Goal: Information Seeking & Learning: Learn about a topic

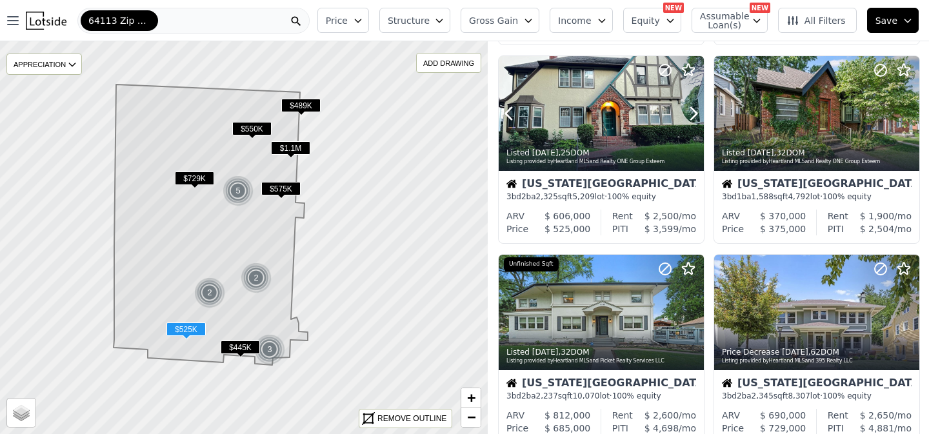
scroll to position [883, 0]
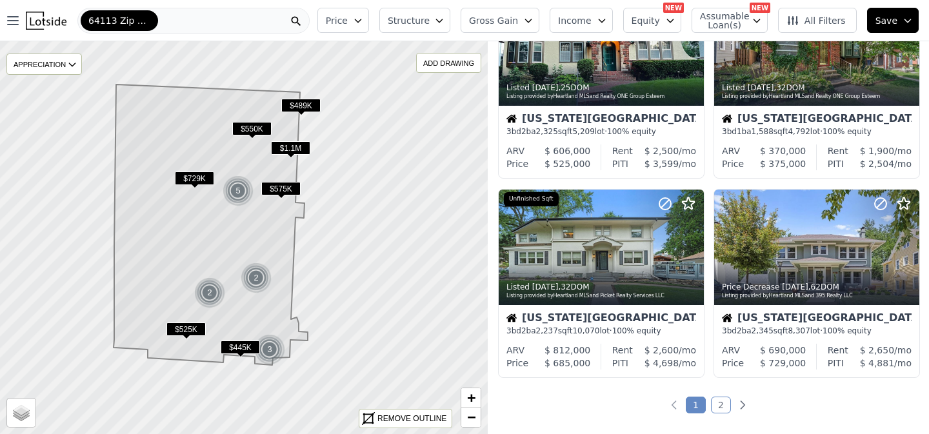
click at [721, 408] on link "2" at bounding box center [721, 405] width 20 height 17
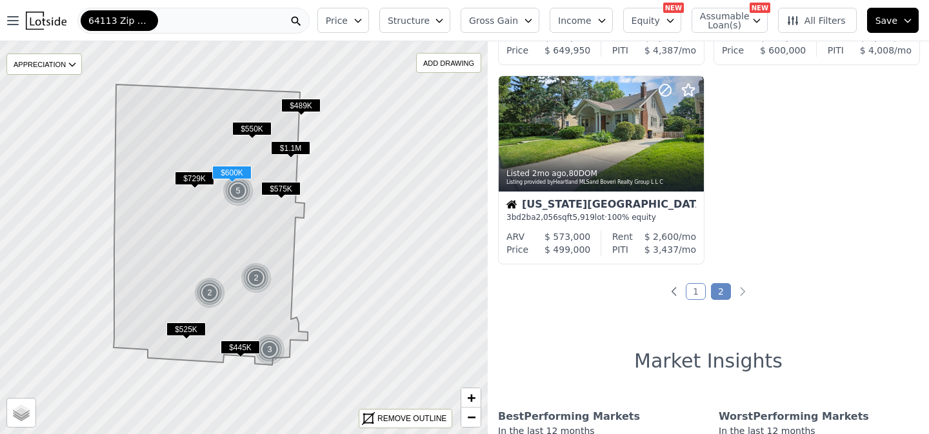
scroll to position [602, 0]
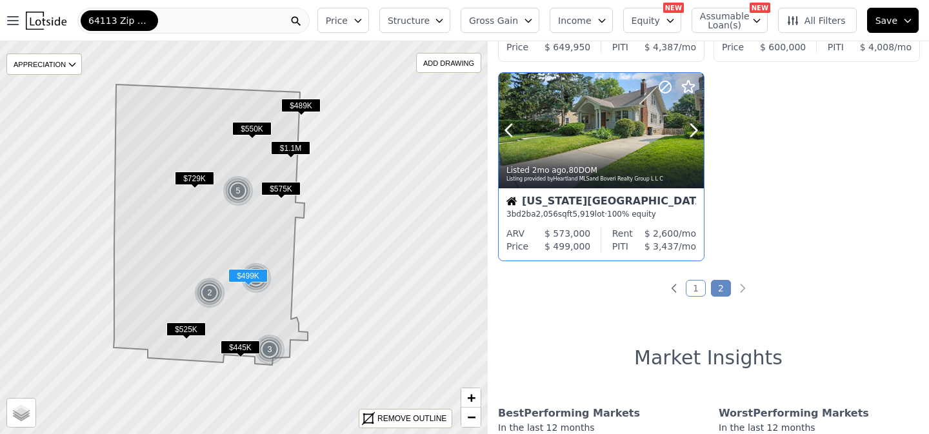
click at [603, 126] on div at bounding box center [601, 130] width 205 height 115
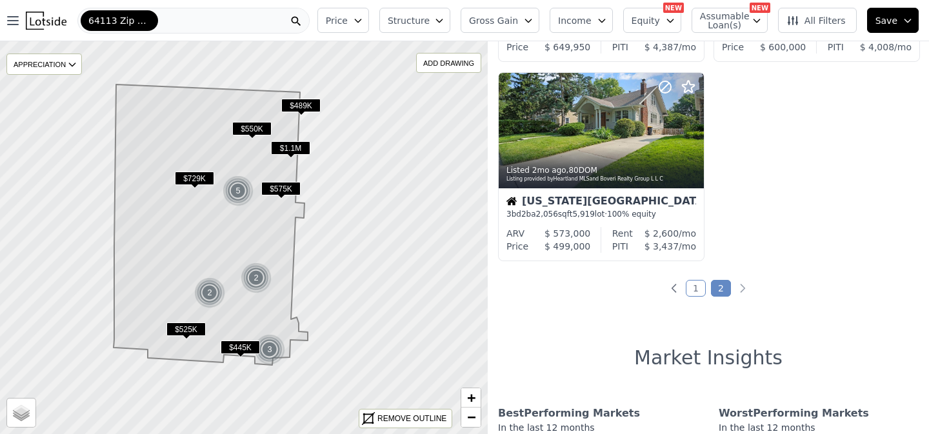
click at [670, 26] on button "Equity" at bounding box center [652, 20] width 58 height 25
click at [741, 25] on span "Assumable Loan(s)" at bounding box center [720, 21] width 41 height 18
click at [599, 29] on button "Income" at bounding box center [580, 20] width 63 height 25
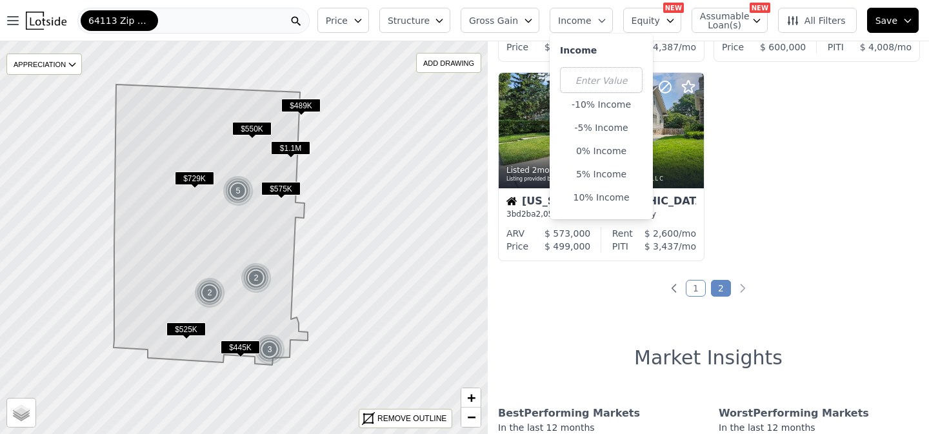
click at [531, 26] on button "Gross Gain" at bounding box center [499, 20] width 79 height 25
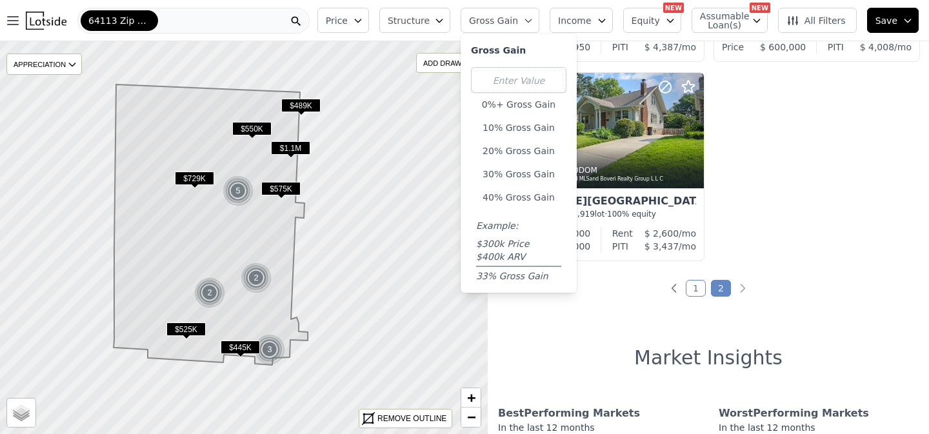
click at [444, 21] on icon "button" at bounding box center [439, 20] width 10 height 10
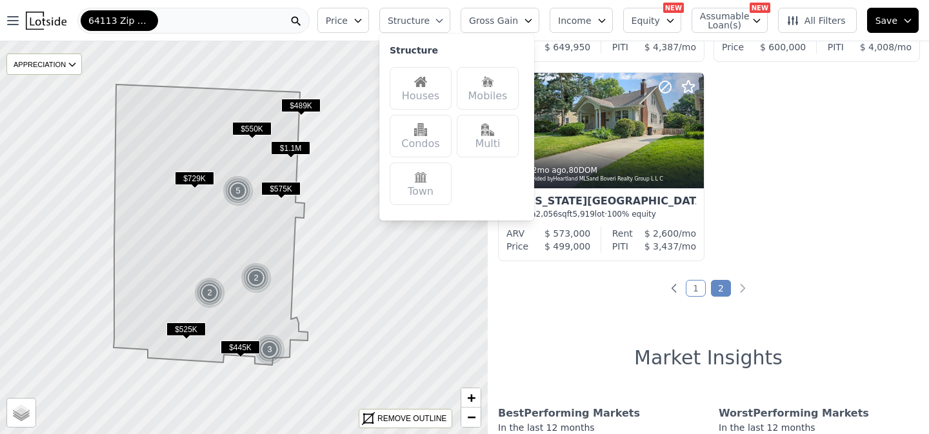
click at [444, 88] on div "Houses" at bounding box center [421, 88] width 62 height 43
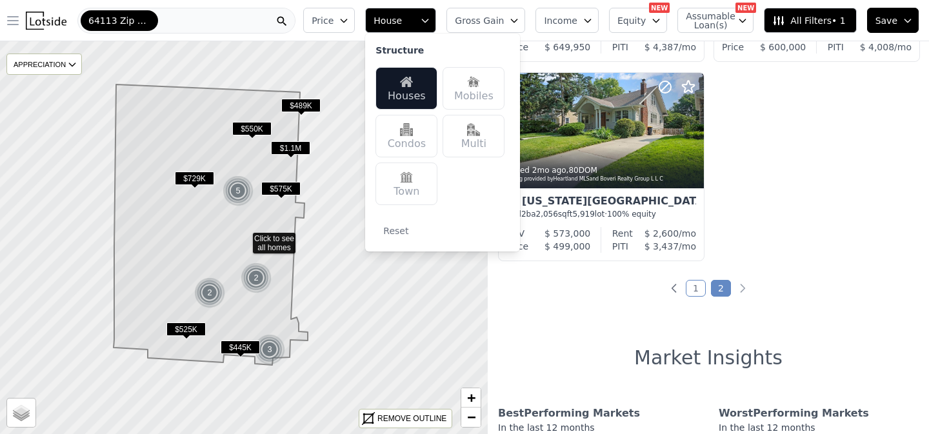
click at [12, 17] on icon "button" at bounding box center [12, 20] width 15 height 15
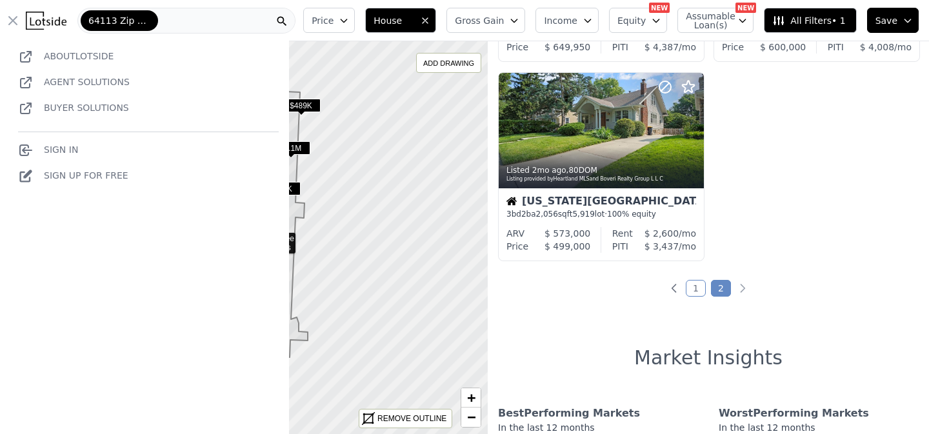
click at [310, 33] on div "Price House Gross Gain Income Equity NEW Assumable Loan(s) NEW All Filters • 1 …" at bounding box center [613, 20] width 631 height 41
click at [326, 133] on icon at bounding box center [243, 237] width 589 height 475
click at [326, 133] on div at bounding box center [243, 237] width 585 height 471
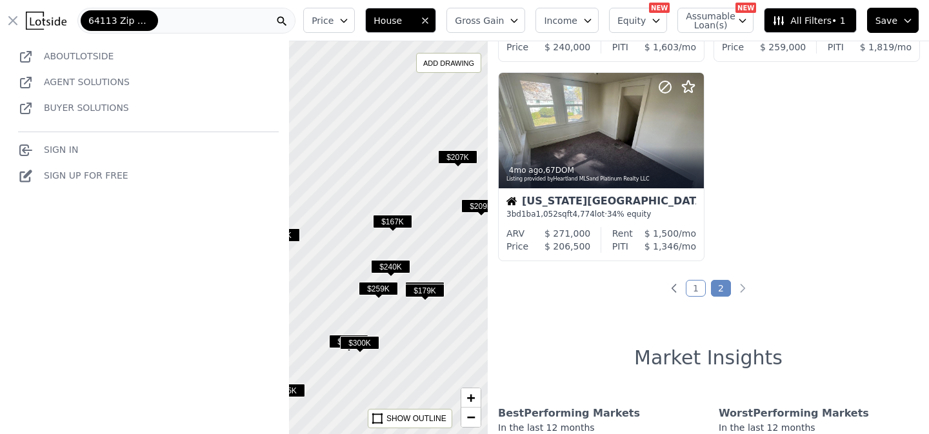
click at [17, 17] on icon "button" at bounding box center [12, 20] width 15 height 15
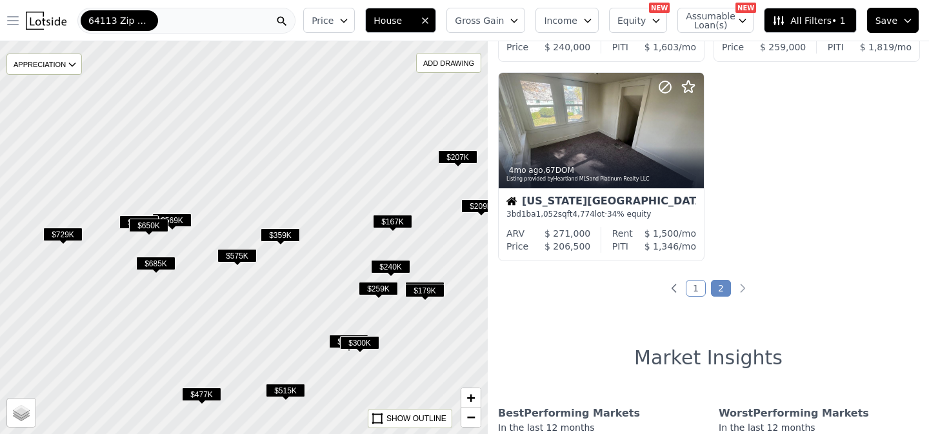
click at [261, 205] on div at bounding box center [243, 237] width 585 height 471
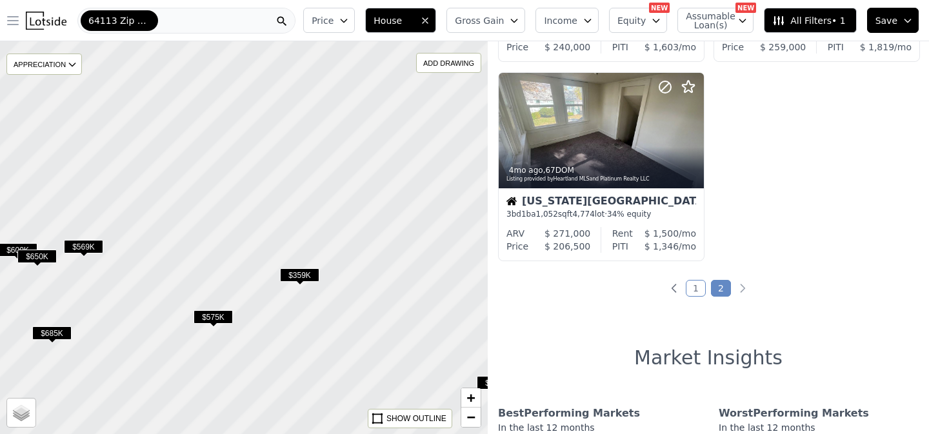
click at [261, 205] on div at bounding box center [243, 237] width 585 height 471
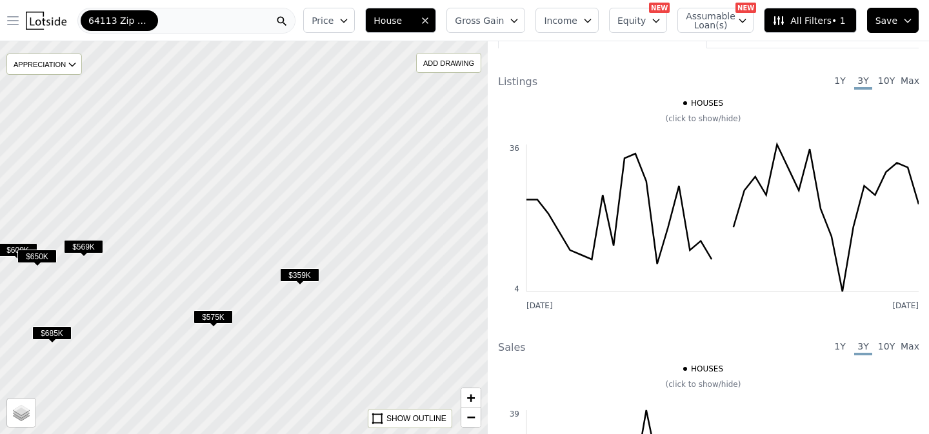
click at [261, 205] on div at bounding box center [243, 237] width 585 height 471
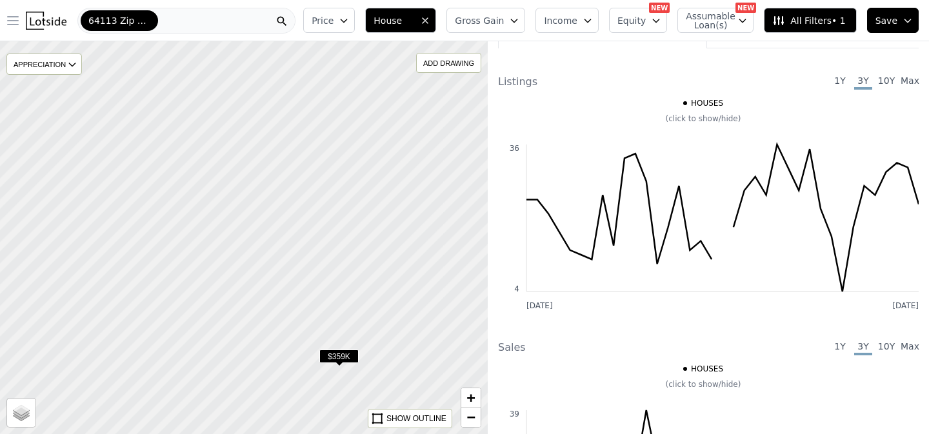
click at [269, 228] on div at bounding box center [243, 237] width 585 height 471
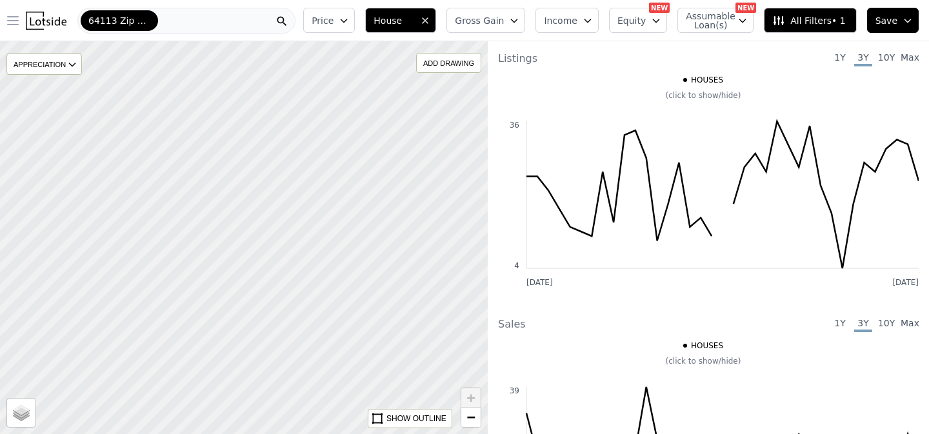
click at [271, 228] on div at bounding box center [243, 237] width 585 height 471
click at [270, 254] on div at bounding box center [243, 237] width 585 height 471
drag, startPoint x: 265, startPoint y: 269, endPoint x: 475, endPoint y: 286, distance: 210.3
click at [475, 286] on div at bounding box center [243, 237] width 585 height 471
click at [338, 250] on div at bounding box center [243, 237] width 585 height 471
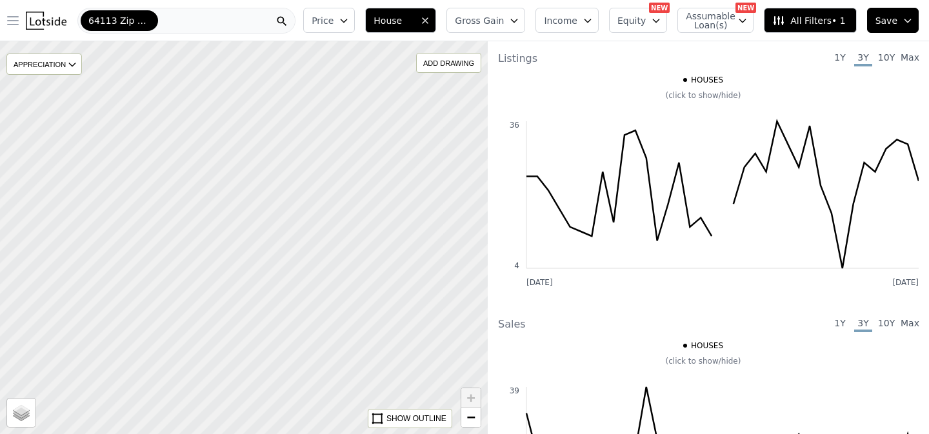
click at [350, 246] on div at bounding box center [243, 237] width 585 height 471
click at [303, 230] on div at bounding box center [243, 237] width 585 height 471
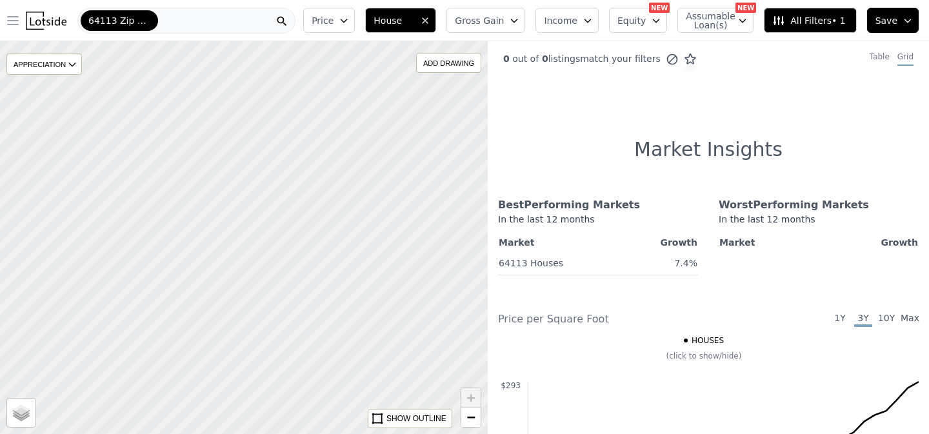
click at [349, 20] on icon "button" at bounding box center [344, 20] width 10 height 10
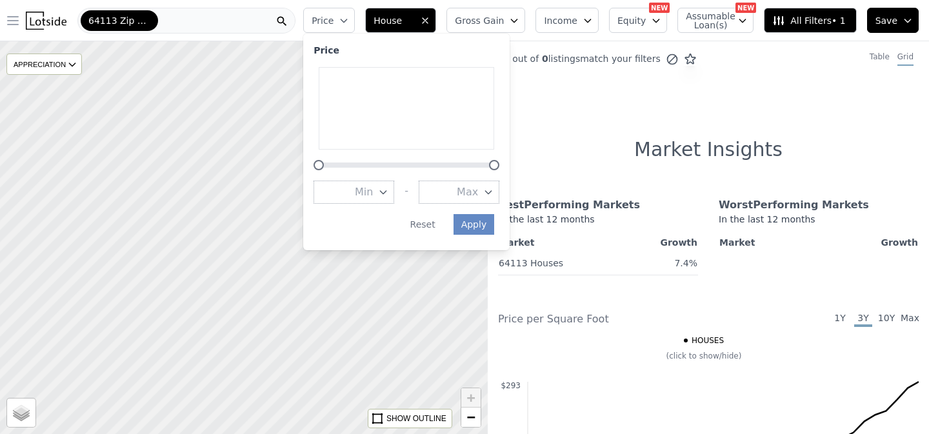
click at [415, 15] on span "House" at bounding box center [393, 20] width 41 height 13
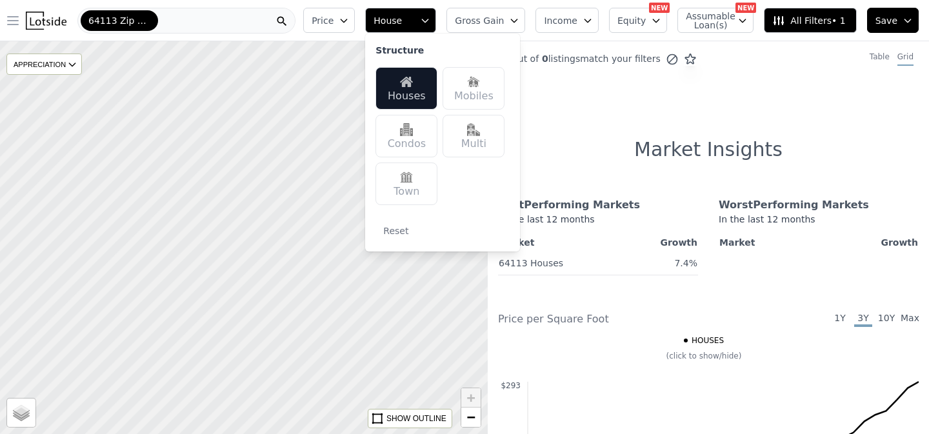
click at [428, 19] on icon "button" at bounding box center [425, 20] width 6 height 3
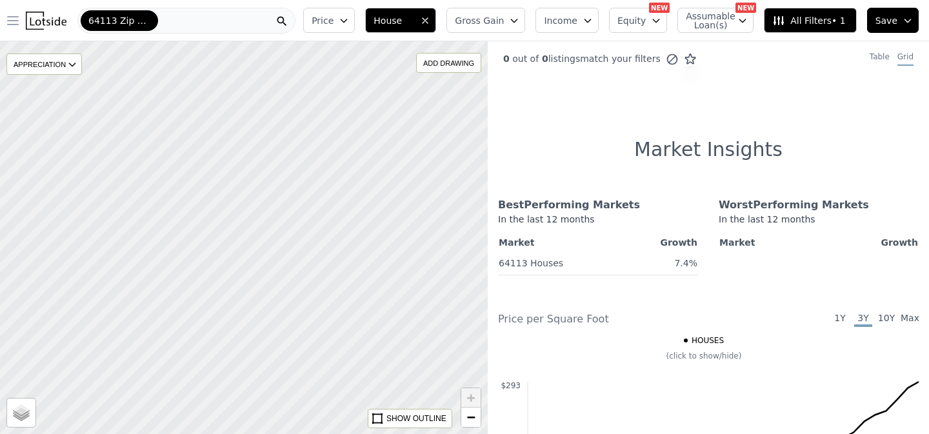
click at [831, 10] on button "All Filters • 1" at bounding box center [810, 20] width 92 height 25
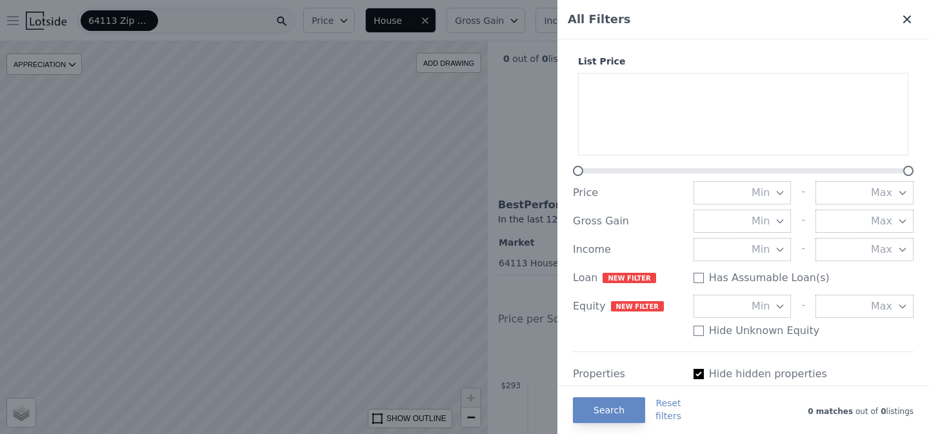
click at [911, 16] on icon at bounding box center [906, 19] width 13 height 13
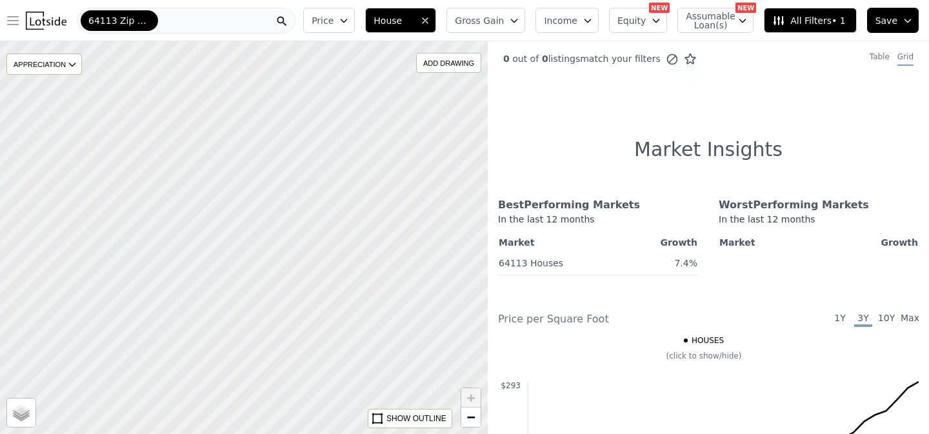
click at [908, 17] on icon "button" at bounding box center [907, 20] width 10 height 10
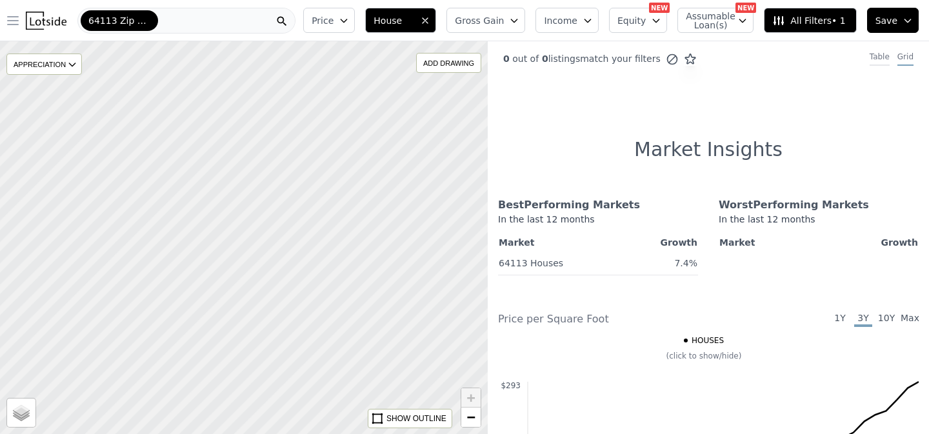
click at [877, 61] on div "Table" at bounding box center [879, 59] width 20 height 14
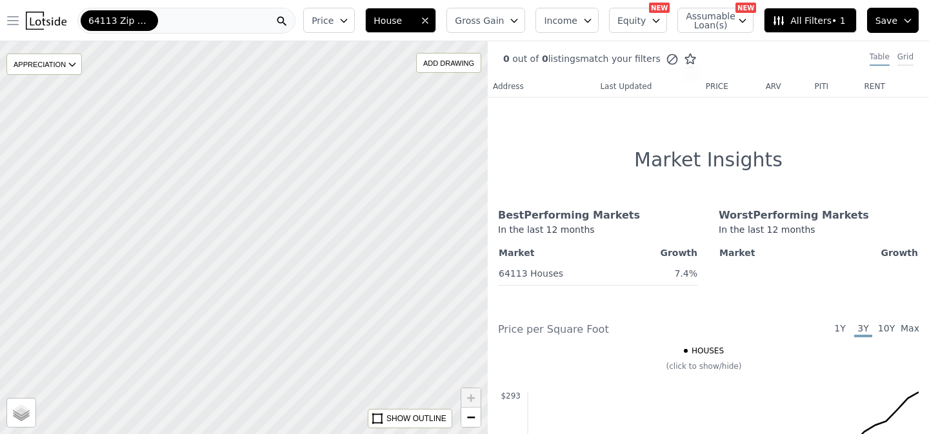
click at [898, 55] on div "Grid" at bounding box center [905, 59] width 16 height 14
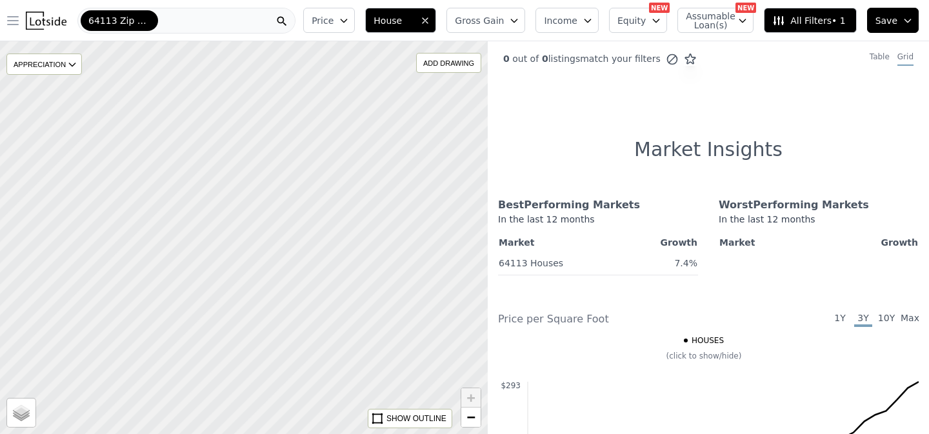
drag, startPoint x: 259, startPoint y: 140, endPoint x: 381, endPoint y: 151, distance: 123.0
click at [381, 151] on div at bounding box center [243, 237] width 585 height 471
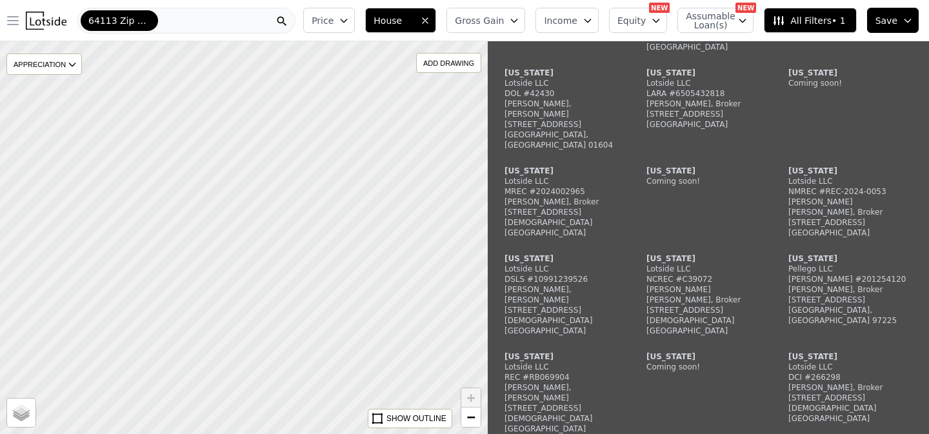
scroll to position [1959, 0]
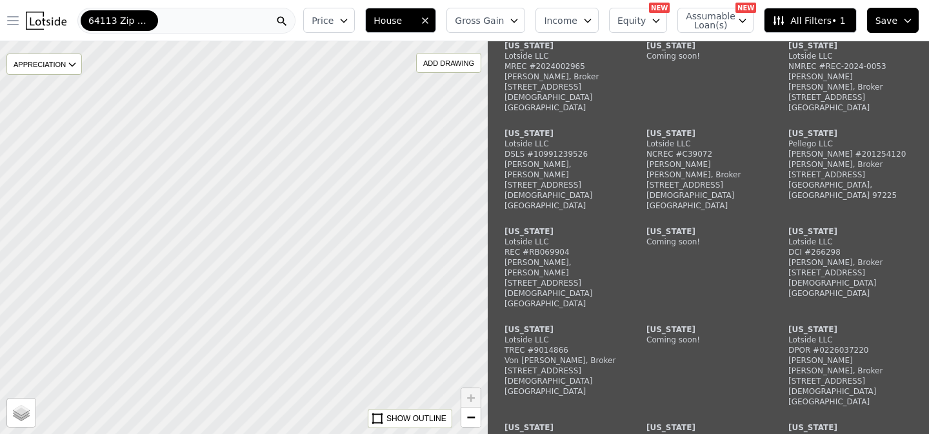
click at [175, 20] on div "64113 Zip Code" at bounding box center [186, 21] width 218 height 26
click at [504, 27] on button "Gross Gain" at bounding box center [485, 20] width 79 height 25
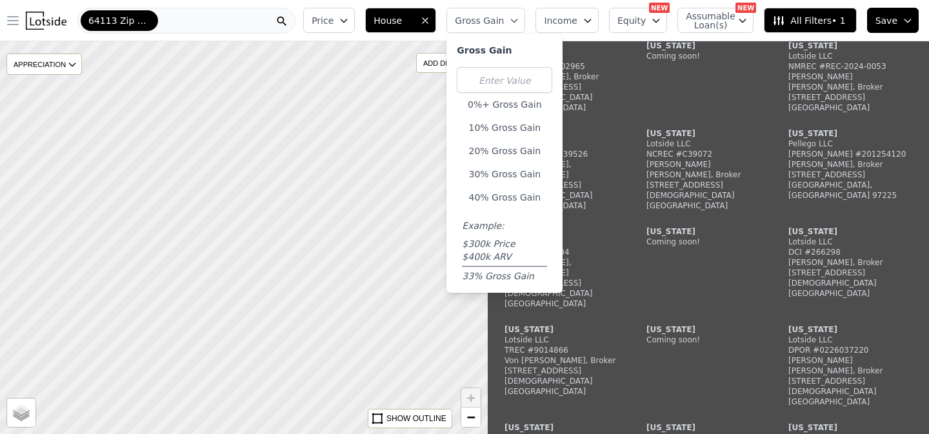
click at [754, 124] on div "Alabama Lotside LLC AREC #000162891-0 Joel Smith Hinckley, Broker 2100 Southbri…" at bounding box center [708, 182] width 410 height 831
